Goal: Transaction & Acquisition: Purchase product/service

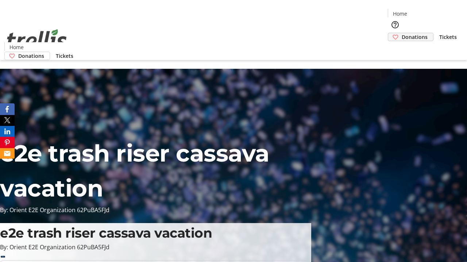
click at [401, 33] on span "Donations" at bounding box center [414, 37] width 26 height 8
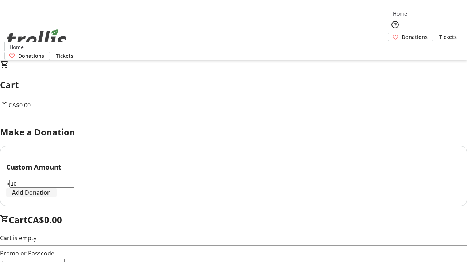
click at [51, 197] on span "Add Donation" at bounding box center [31, 192] width 39 height 9
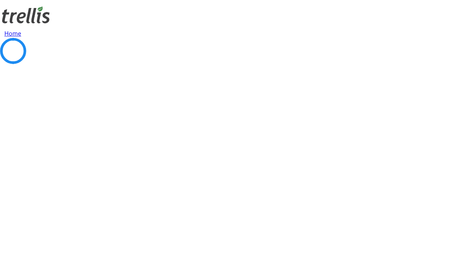
select select "CA"
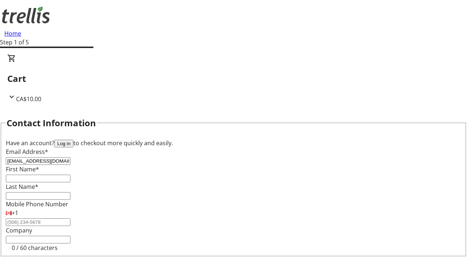
type input "[EMAIL_ADDRESS][DOMAIN_NAME]"
type input "Harley"
type input "[PERSON_NAME]"
type input "[STREET_ADDRESS][PERSON_NAME]"
type input "Kelowna"
